Goal: Task Accomplishment & Management: Use online tool/utility

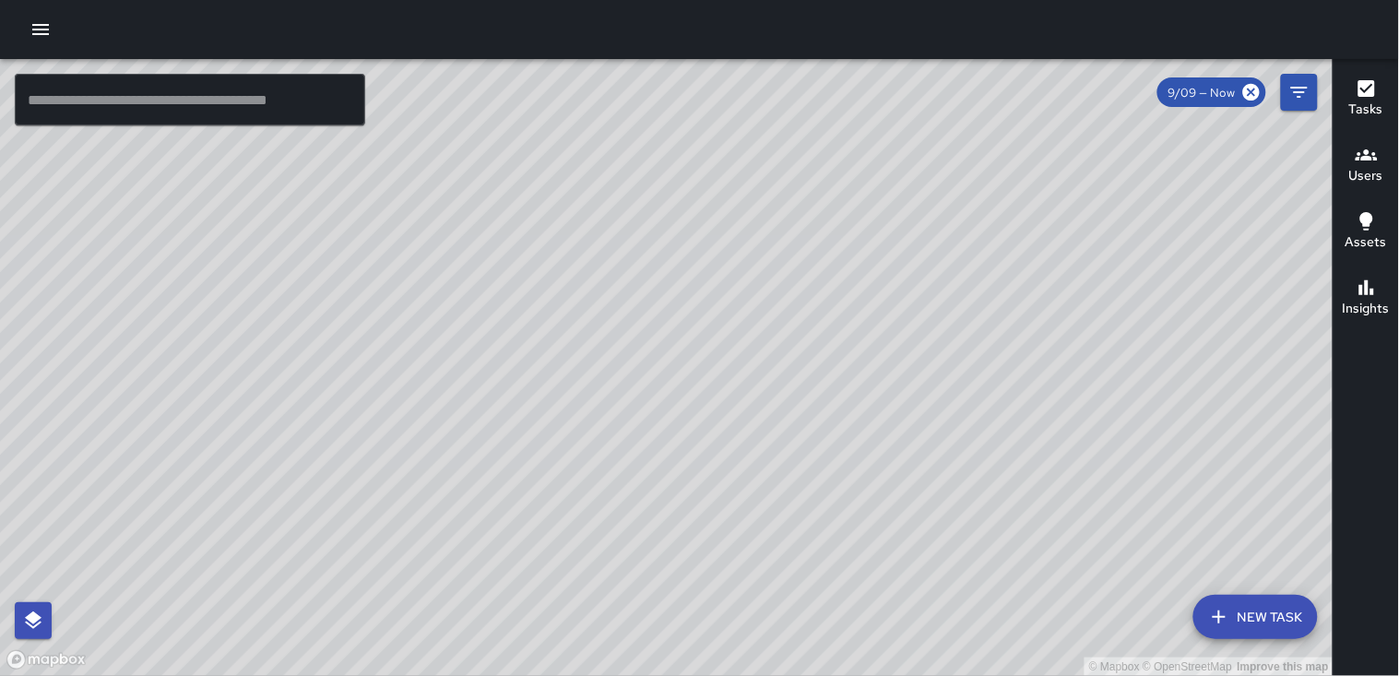
click at [823, 619] on div "© Mapbox © OpenStreetMap Improve this map" at bounding box center [666, 367] width 1333 height 617
drag, startPoint x: 843, startPoint y: 602, endPoint x: 800, endPoint y: 630, distance: 50.6
click at [800, 630] on div "© Mapbox © OpenStreetMap Improve this map" at bounding box center [666, 367] width 1333 height 617
drag, startPoint x: 815, startPoint y: 318, endPoint x: 621, endPoint y: 232, distance: 212.6
click at [621, 232] on div "© Mapbox © OpenStreetMap Improve this map" at bounding box center [666, 367] width 1333 height 617
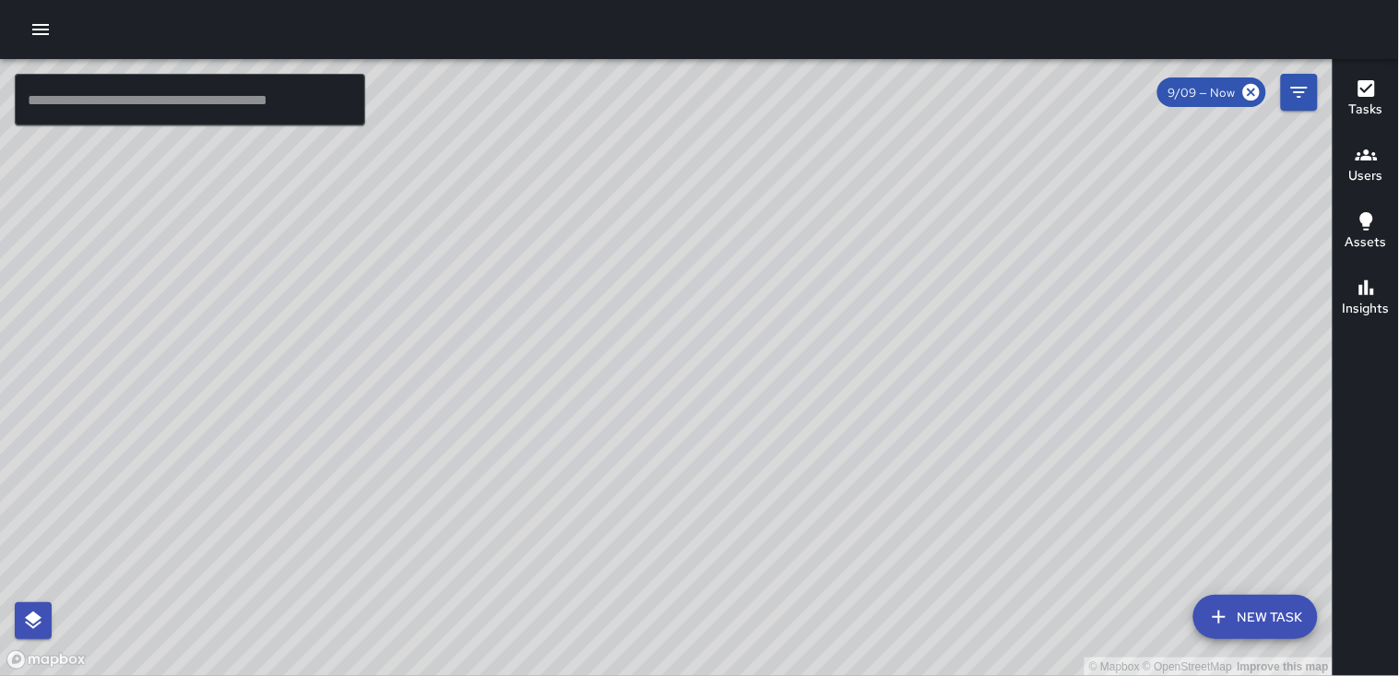
drag, startPoint x: 490, startPoint y: 475, endPoint x: 835, endPoint y: 459, distance: 346.1
click at [835, 459] on div "© Mapbox © OpenStreetMap Improve this map" at bounding box center [666, 367] width 1333 height 617
drag, startPoint x: 609, startPoint y: 480, endPoint x: 777, endPoint y: 173, distance: 350.4
click at [833, 152] on div "© Mapbox © OpenStreetMap Improve this map" at bounding box center [666, 367] width 1333 height 617
drag, startPoint x: 692, startPoint y: 242, endPoint x: 591, endPoint y: 558, distance: 331.9
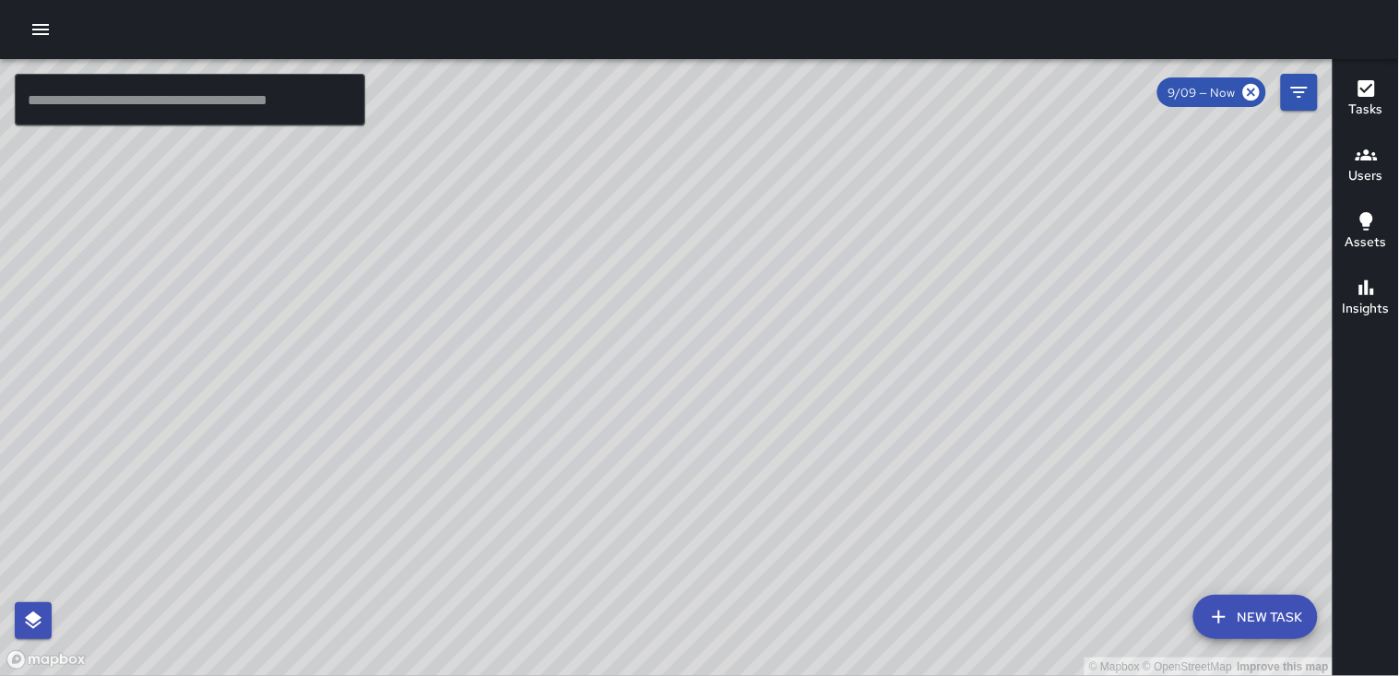
click at [591, 558] on div "© Mapbox © OpenStreetMap Improve this map" at bounding box center [666, 367] width 1333 height 617
drag, startPoint x: 728, startPoint y: 227, endPoint x: 780, endPoint y: 269, distance: 66.8
click at [780, 269] on div "© Mapbox © OpenStreetMap Improve this map" at bounding box center [666, 367] width 1333 height 617
drag, startPoint x: 780, startPoint y: 269, endPoint x: 148, endPoint y: 33, distance: 674.3
click at [148, 33] on div "© Mapbox © OpenStreetMap Improve this map ​ New Task 9/09 — Now Map Layers Task…" at bounding box center [699, 338] width 1399 height 676
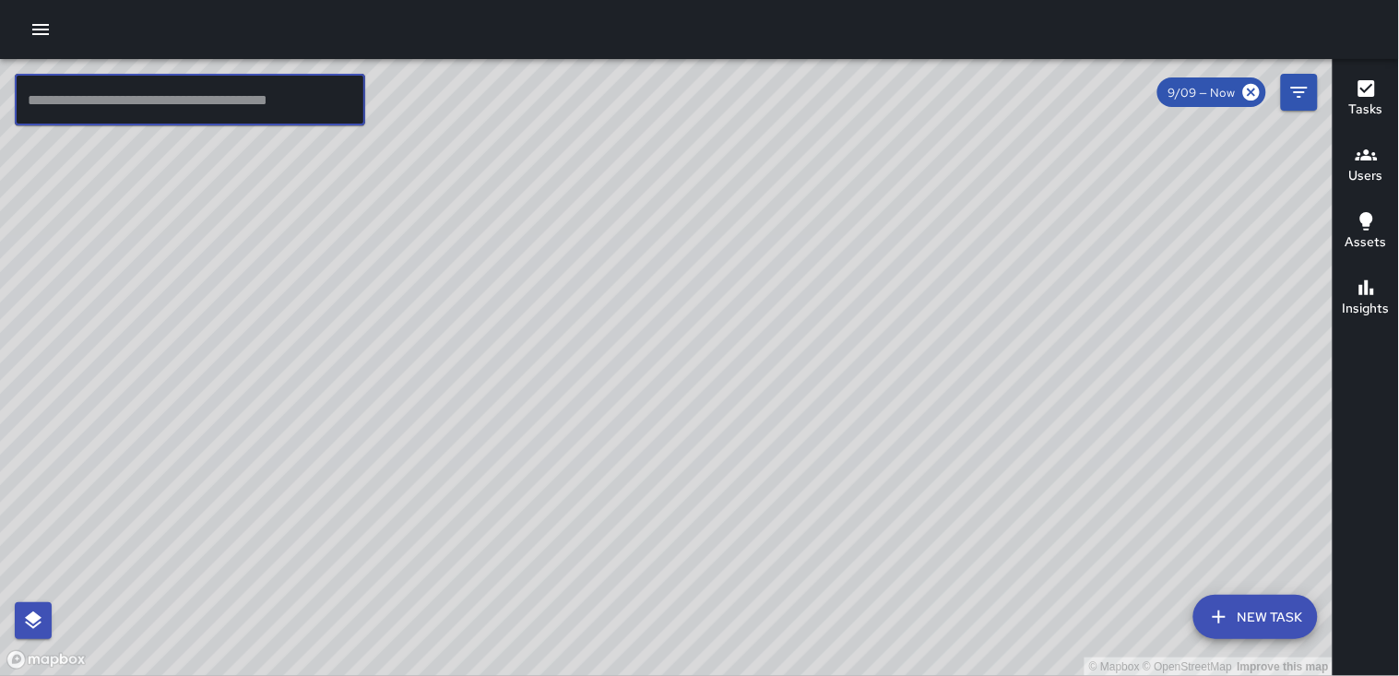
drag, startPoint x: 231, startPoint y: 76, endPoint x: 233, endPoint y: 148, distance: 72.9
click at [233, 148] on div "© Mapbox © OpenStreetMap Improve this map ​ New Task 9/09 — Now Map Layers Task…" at bounding box center [666, 367] width 1332 height 617
click at [361, 361] on div "© Mapbox © OpenStreetMap Improve this map" at bounding box center [666, 367] width 1333 height 617
drag, startPoint x: 361, startPoint y: 361, endPoint x: 535, endPoint y: 569, distance: 271.1
click at [535, 569] on div "© Mapbox © OpenStreetMap Improve this map" at bounding box center [666, 367] width 1333 height 617
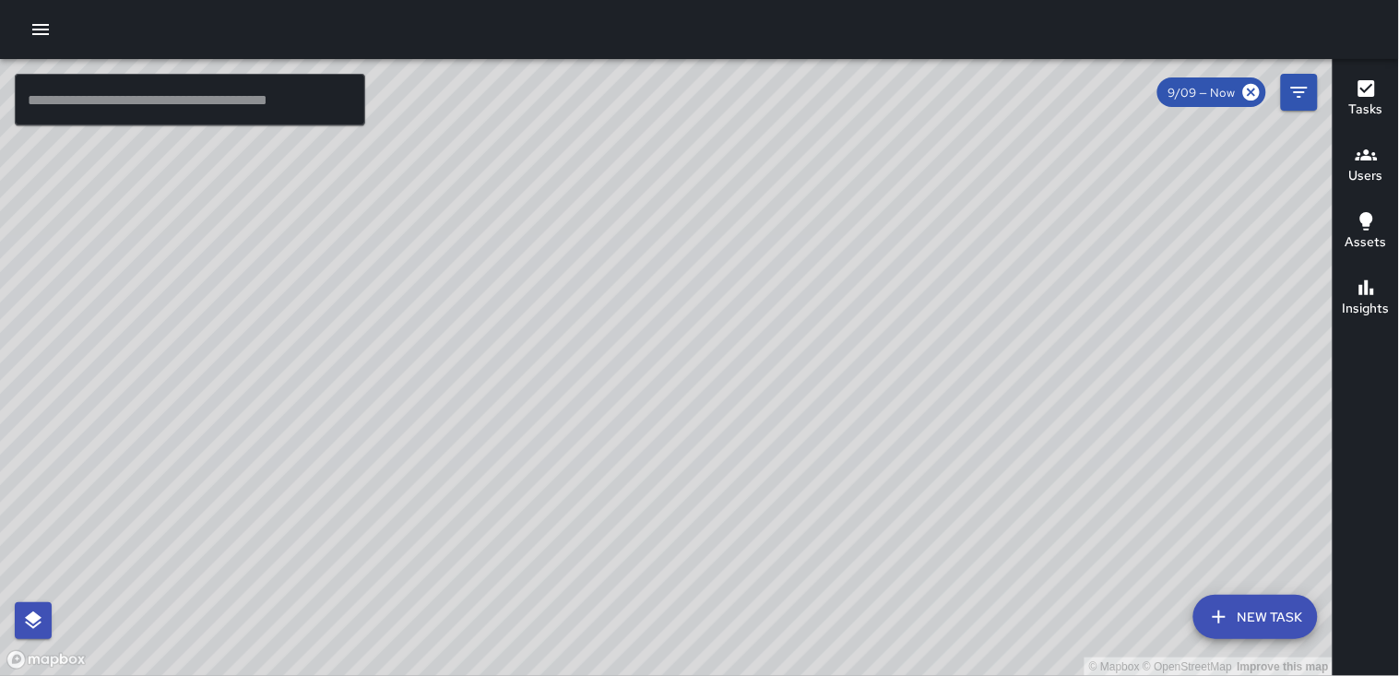
drag, startPoint x: 683, startPoint y: 618, endPoint x: 776, endPoint y: 699, distance: 123.5
click at [776, 675] on html "© Mapbox © OpenStreetMap Improve this map ​ New Task 9/09 — Now Map Layers Task…" at bounding box center [699, 338] width 1399 height 676
click at [650, 471] on div "© Mapbox © OpenStreetMap Improve this map" at bounding box center [666, 367] width 1333 height 617
drag, startPoint x: 650, startPoint y: 471, endPoint x: 776, endPoint y: 305, distance: 208.6
click at [776, 305] on div "© Mapbox © OpenStreetMap Improve this map" at bounding box center [666, 367] width 1333 height 617
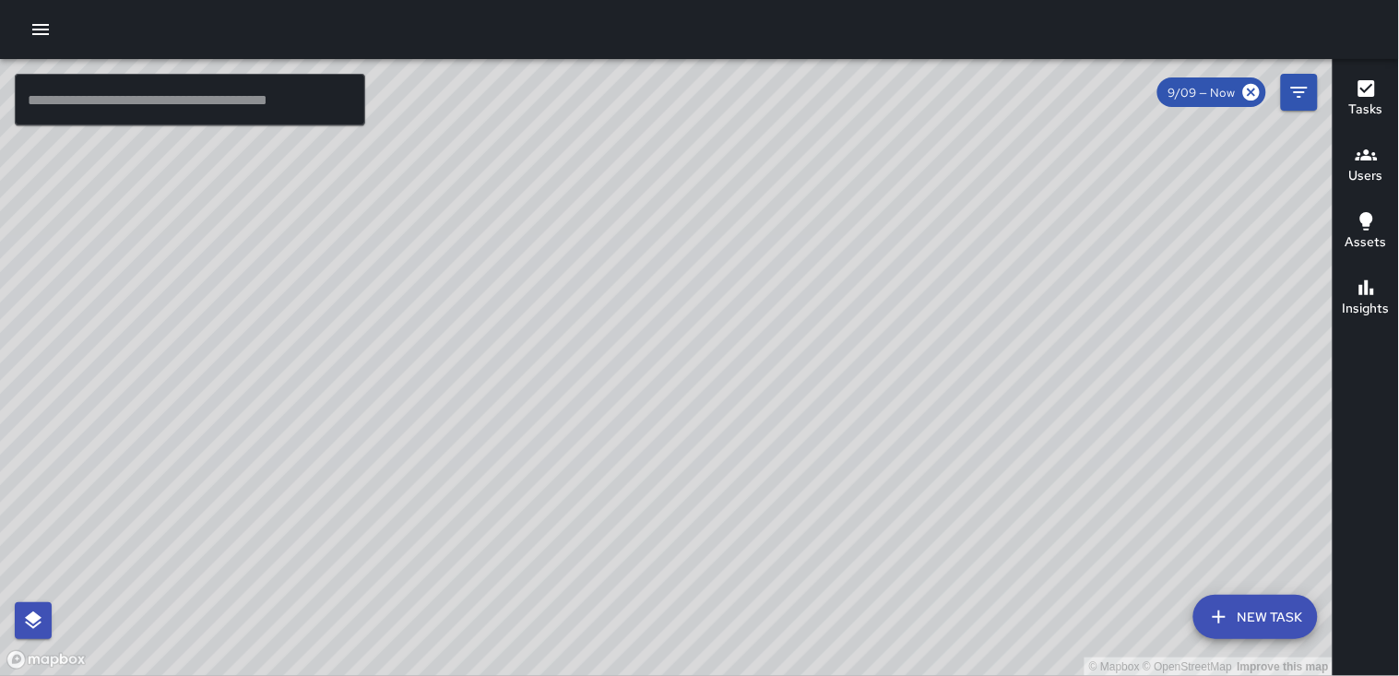
drag, startPoint x: 776, startPoint y: 305, endPoint x: 794, endPoint y: 315, distance: 20.2
click at [794, 315] on div "© Mapbox © OpenStreetMap Improve this map" at bounding box center [666, 367] width 1333 height 617
click at [969, 445] on div "© Mapbox © OpenStreetMap Improve this map" at bounding box center [666, 367] width 1333 height 617
click at [408, 342] on div "© Mapbox © OpenStreetMap Improve this map" at bounding box center [666, 367] width 1333 height 617
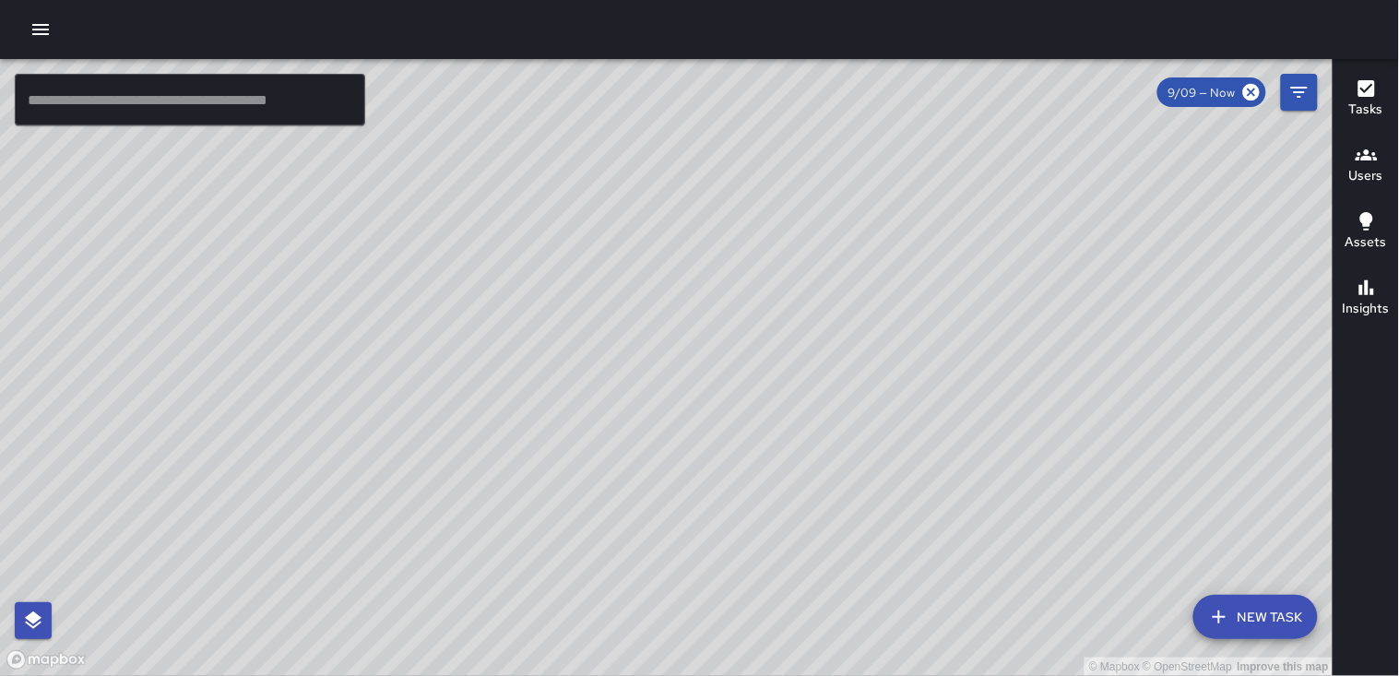
click at [408, 342] on div "© Mapbox © OpenStreetMap Improve this map" at bounding box center [666, 367] width 1333 height 617
click at [651, 263] on div "© Mapbox © OpenStreetMap Improve this map" at bounding box center [666, 367] width 1333 height 617
drag, startPoint x: 651, startPoint y: 263, endPoint x: 639, endPoint y: 234, distance: 31.0
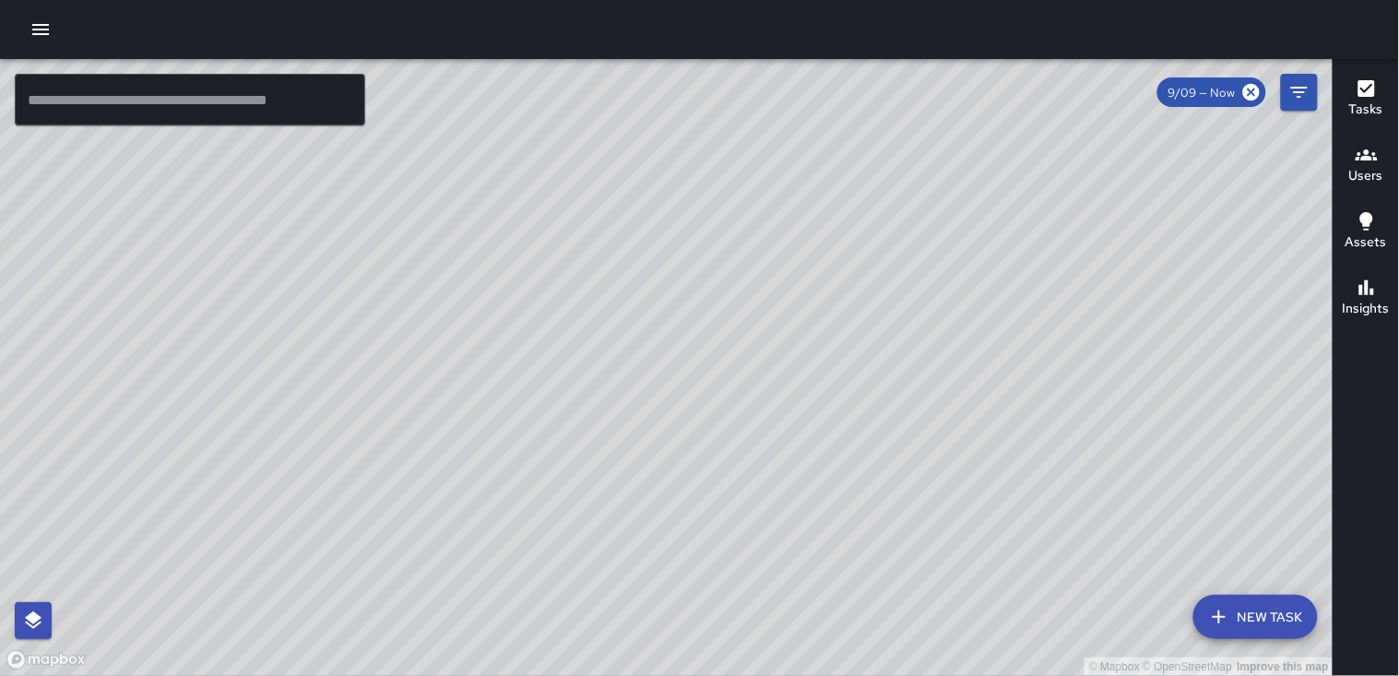
click at [639, 234] on div "© Mapbox © OpenStreetMap Improve this map" at bounding box center [666, 367] width 1333 height 617
click at [224, 97] on input "text" at bounding box center [190, 100] width 350 height 52
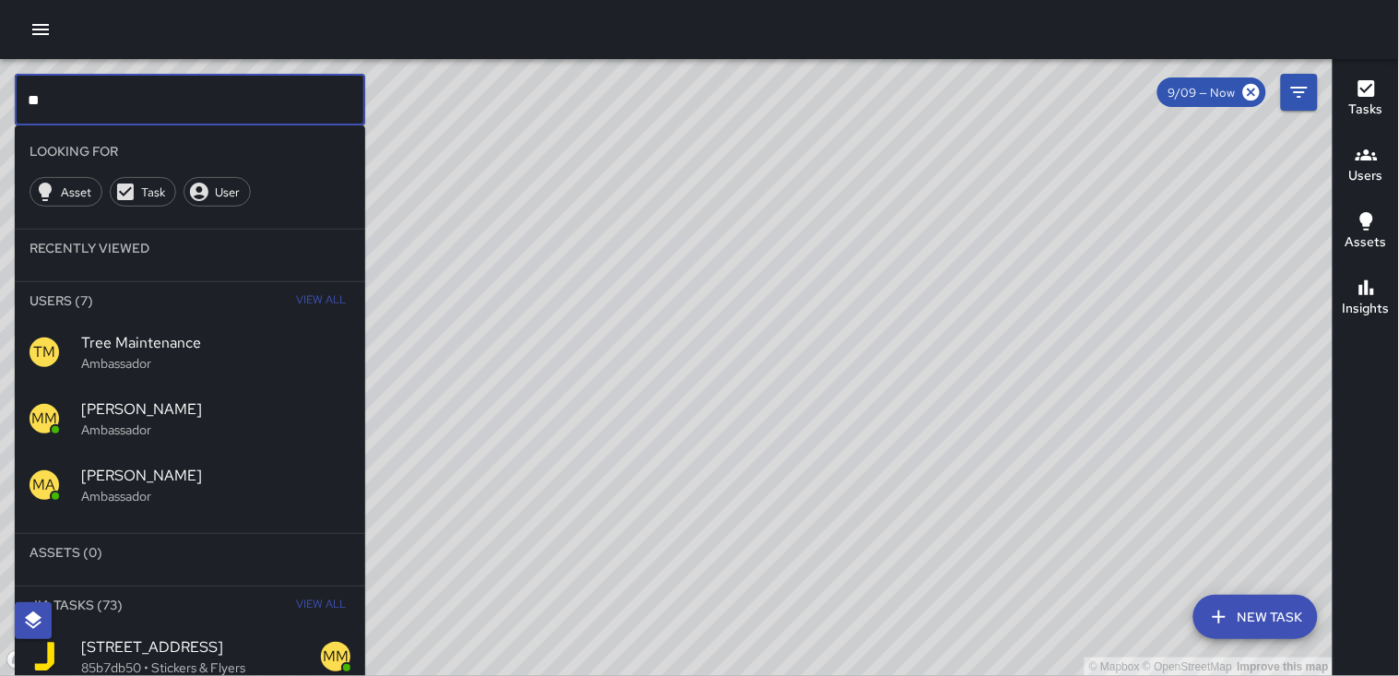
type input "*"
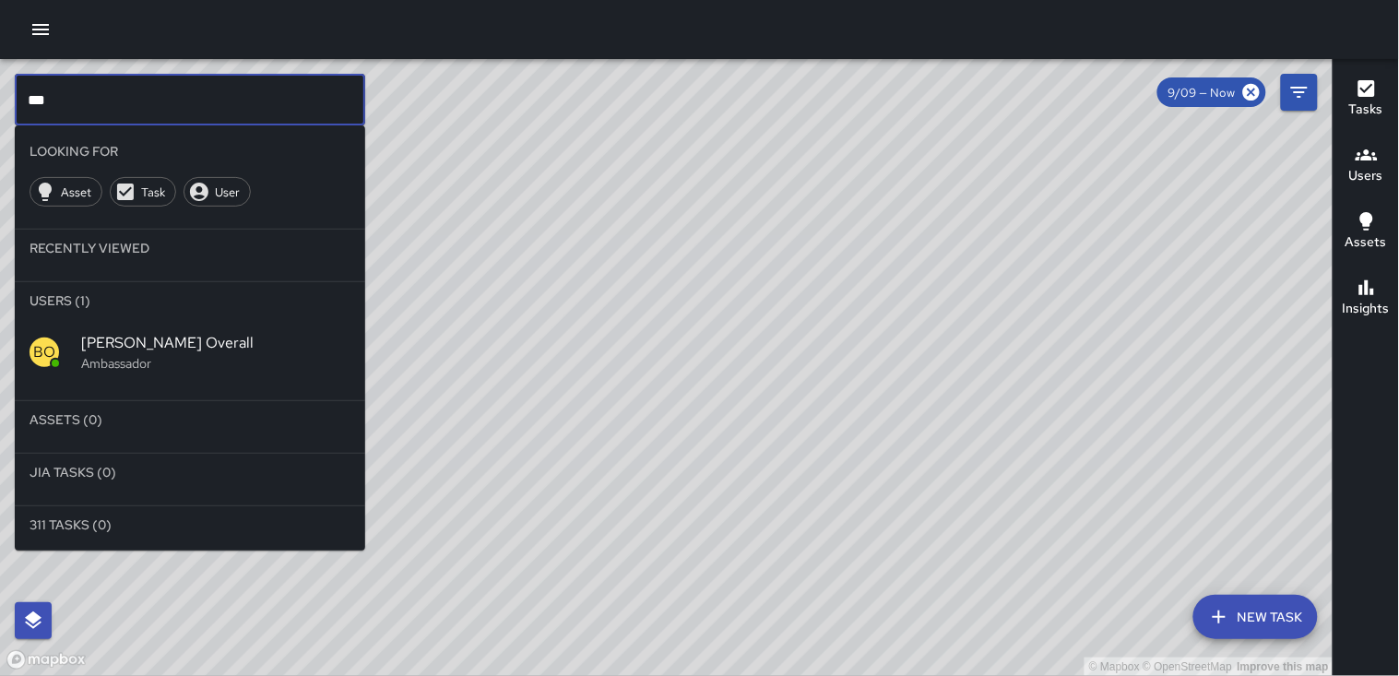
type input "***"
click at [170, 344] on span "[PERSON_NAME] Overall" at bounding box center [215, 343] width 269 height 22
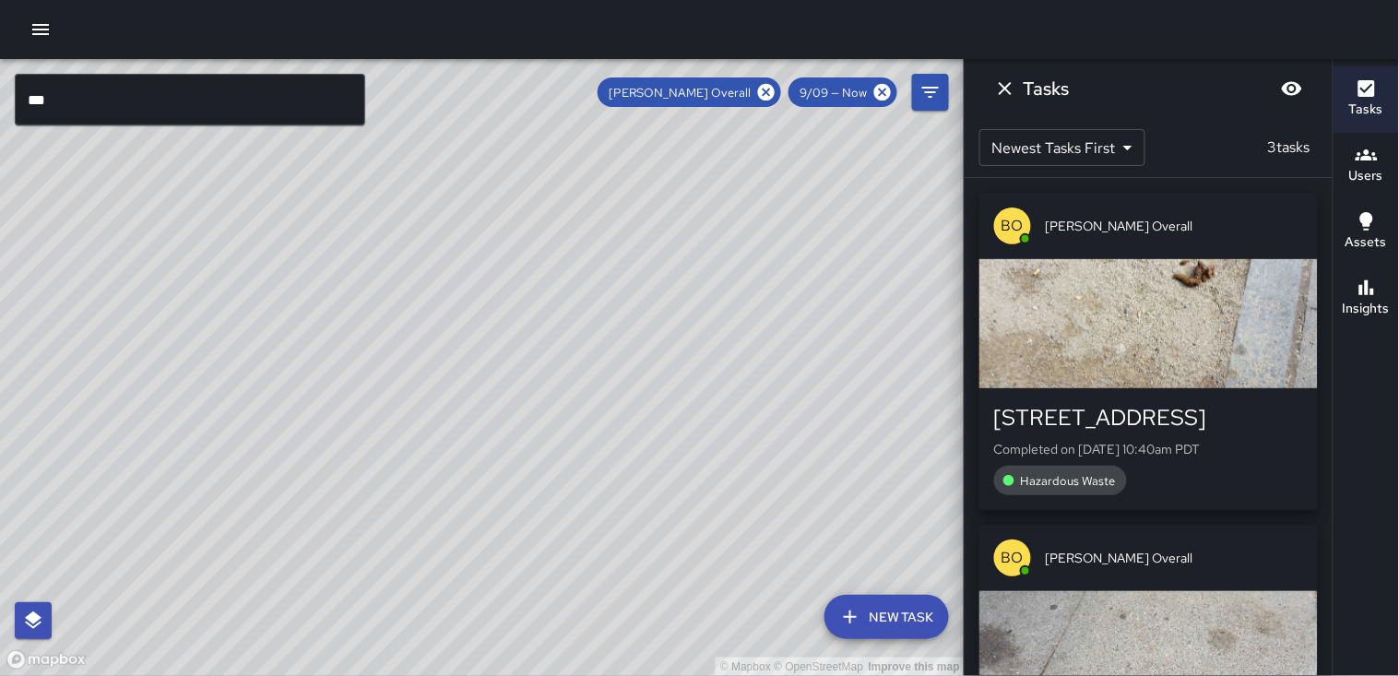
click at [824, 498] on div "© Mapbox © OpenStreetMap Improve this map" at bounding box center [482, 367] width 964 height 617
click at [1014, 89] on icon "Dismiss" at bounding box center [1005, 88] width 22 height 22
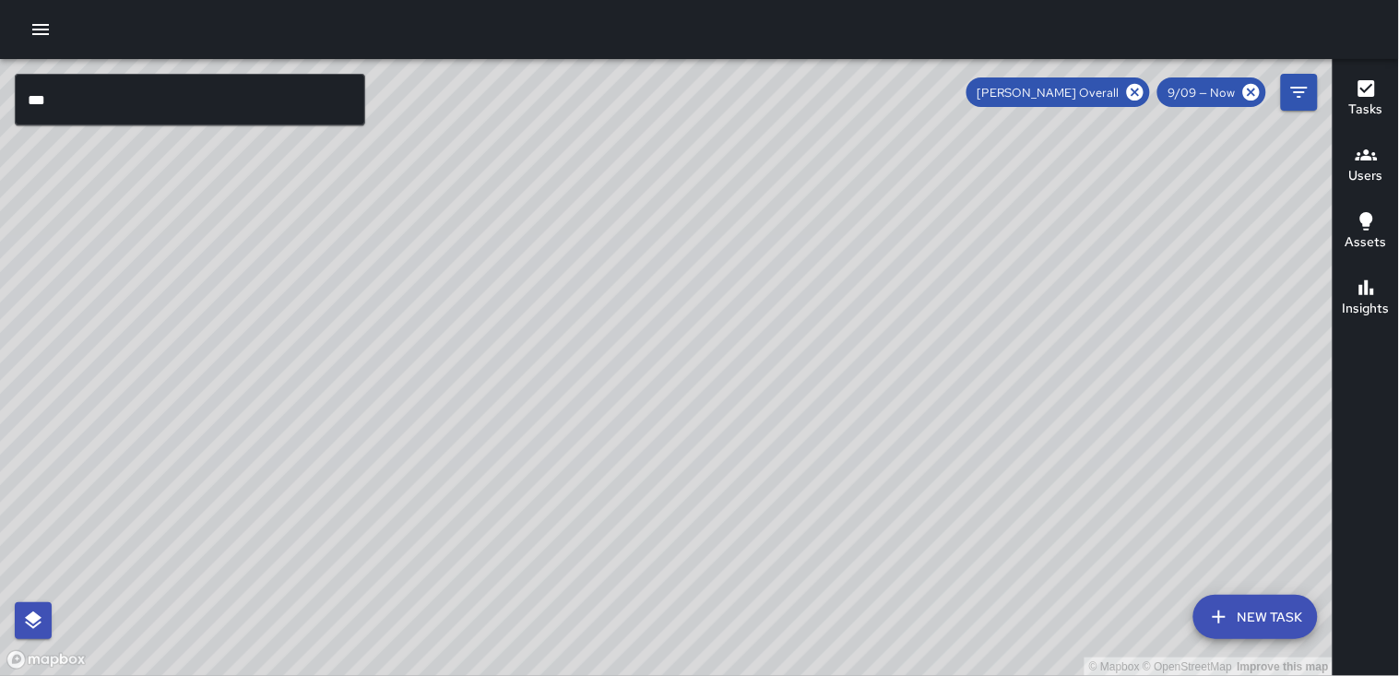
drag, startPoint x: 555, startPoint y: 307, endPoint x: 727, endPoint y: 381, distance: 186.7
click at [727, 381] on div "© Mapbox © OpenStreetMap Improve this map" at bounding box center [666, 367] width 1333 height 617
click at [1135, 96] on icon at bounding box center [1135, 92] width 17 height 17
drag, startPoint x: 687, startPoint y: 382, endPoint x: 798, endPoint y: 422, distance: 117.9
click at [798, 422] on div "© Mapbox © OpenStreetMap Improve this map" at bounding box center [666, 367] width 1333 height 617
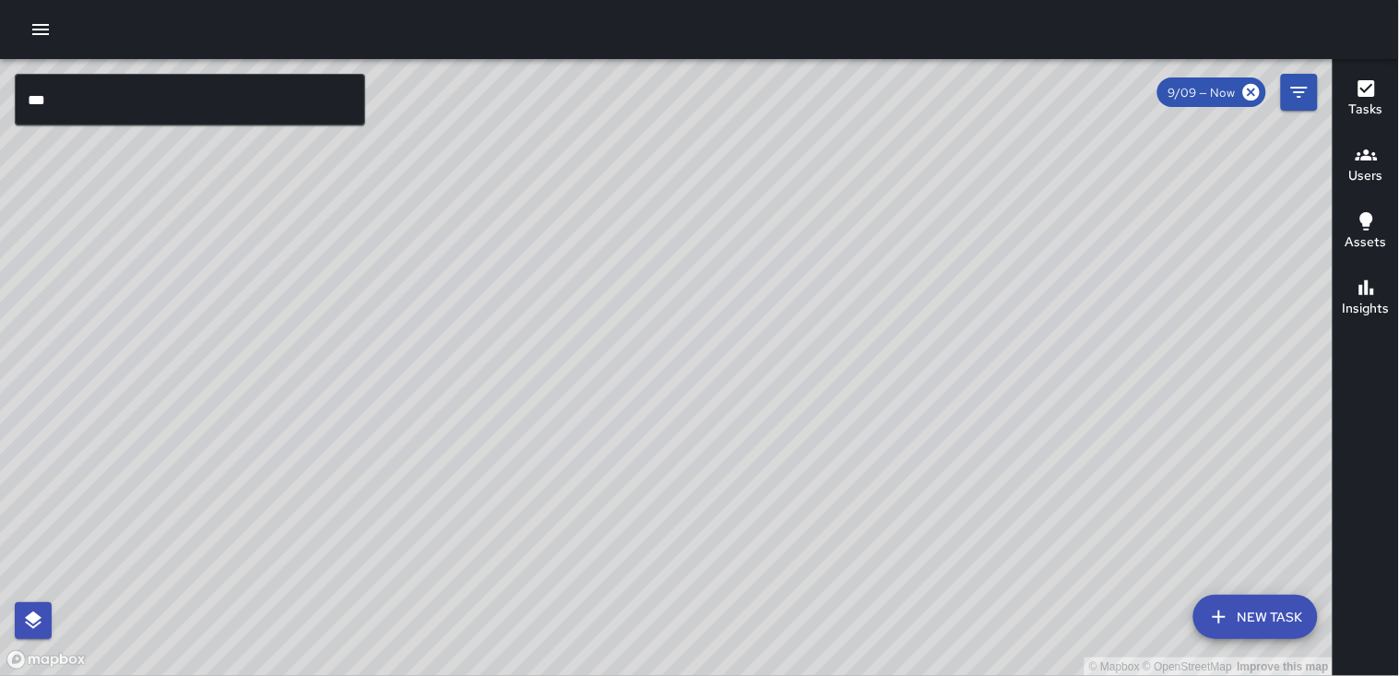
click at [794, 429] on div "© Mapbox © OpenStreetMap Improve this map" at bounding box center [666, 367] width 1333 height 617
